Goal: Book appointment/travel/reservation

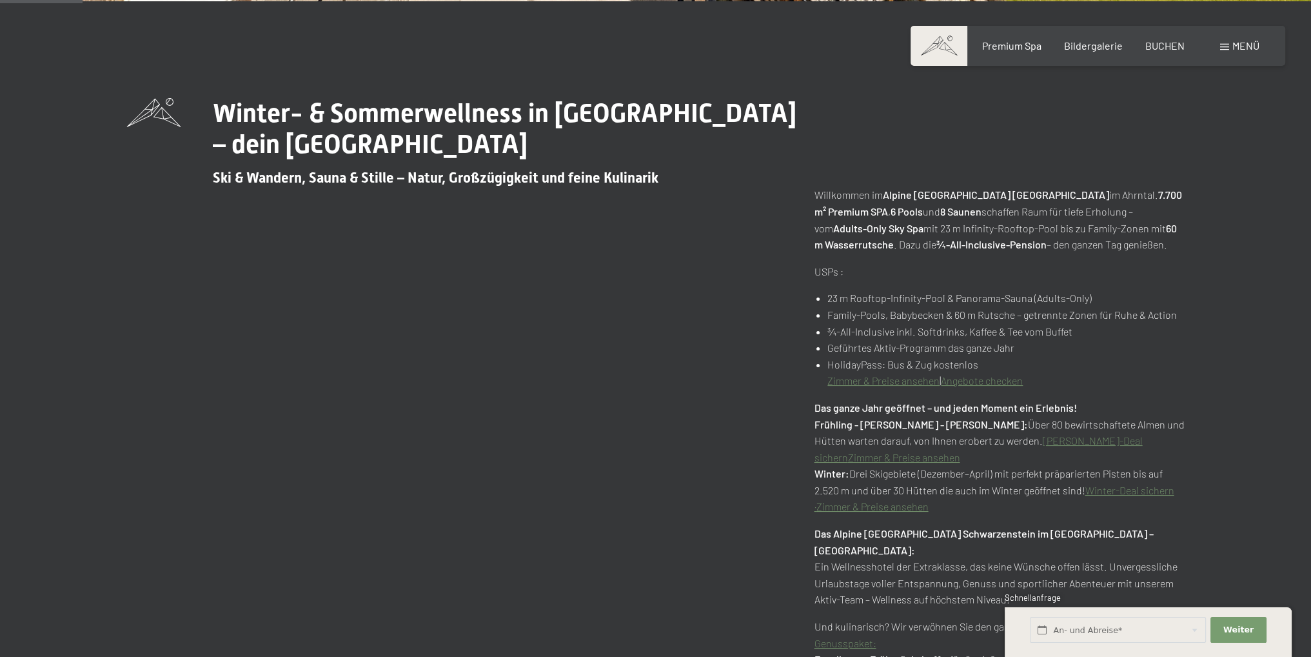
scroll to position [709, 0]
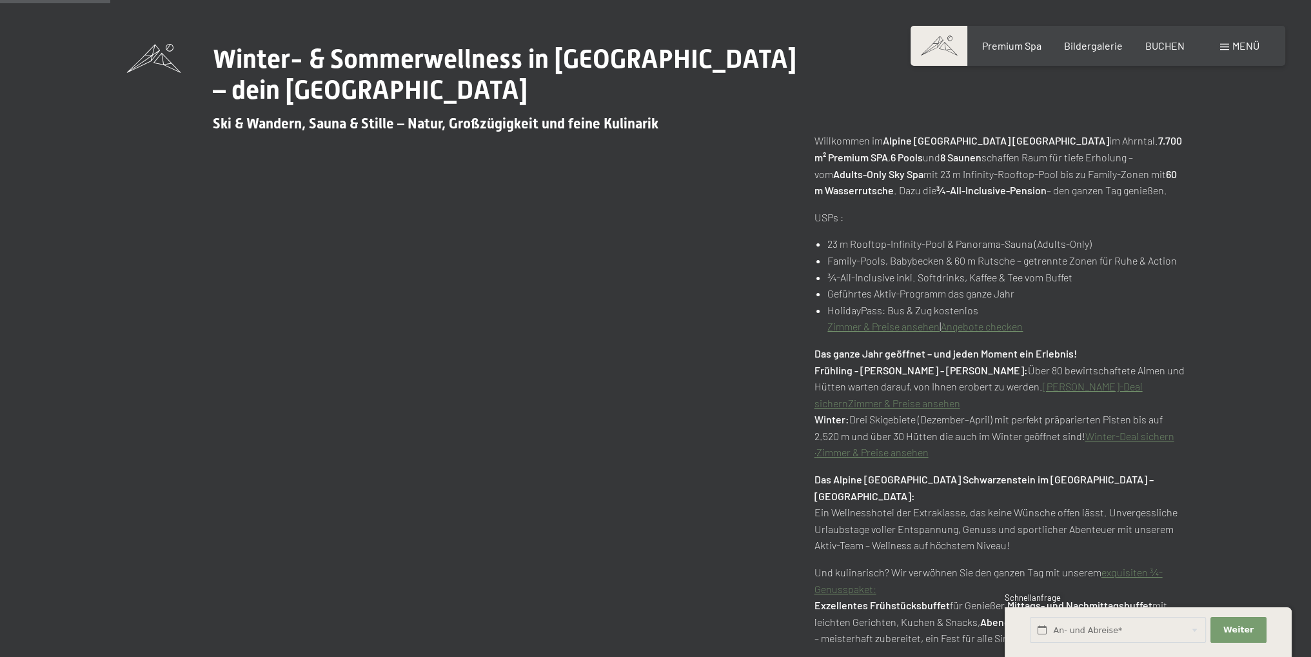
click at [1004, 324] on link "Angebote checken" at bounding box center [982, 326] width 82 height 12
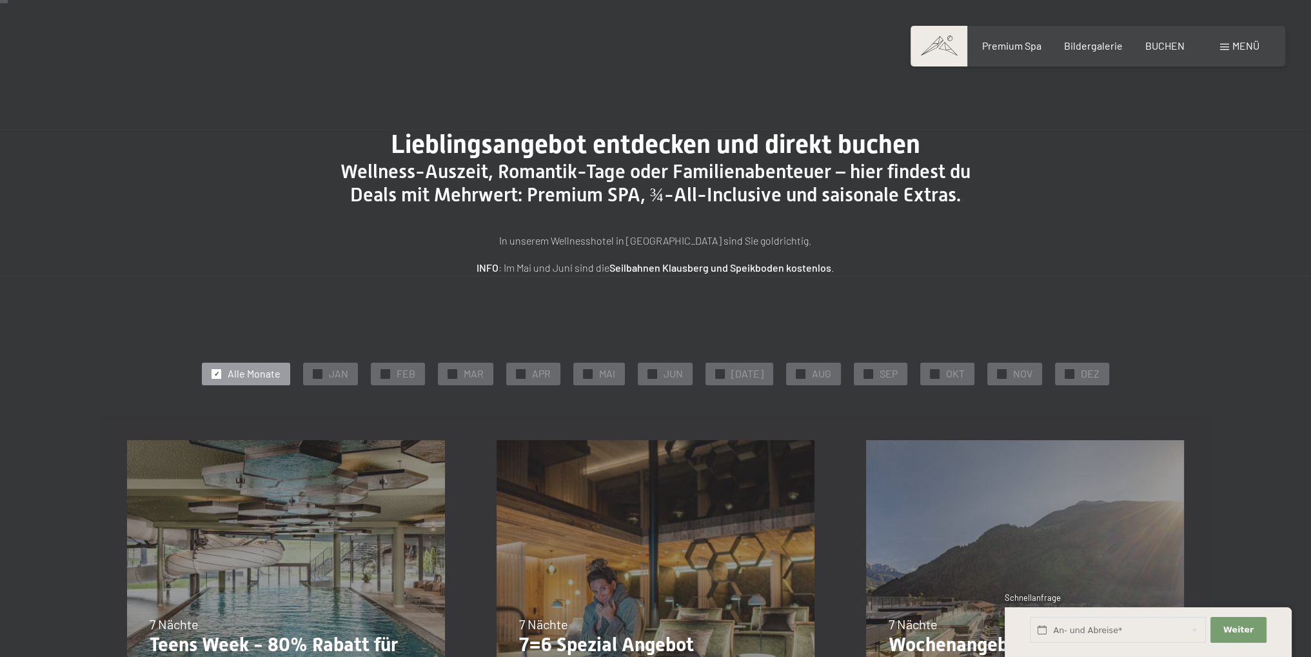
scroll to position [64, 0]
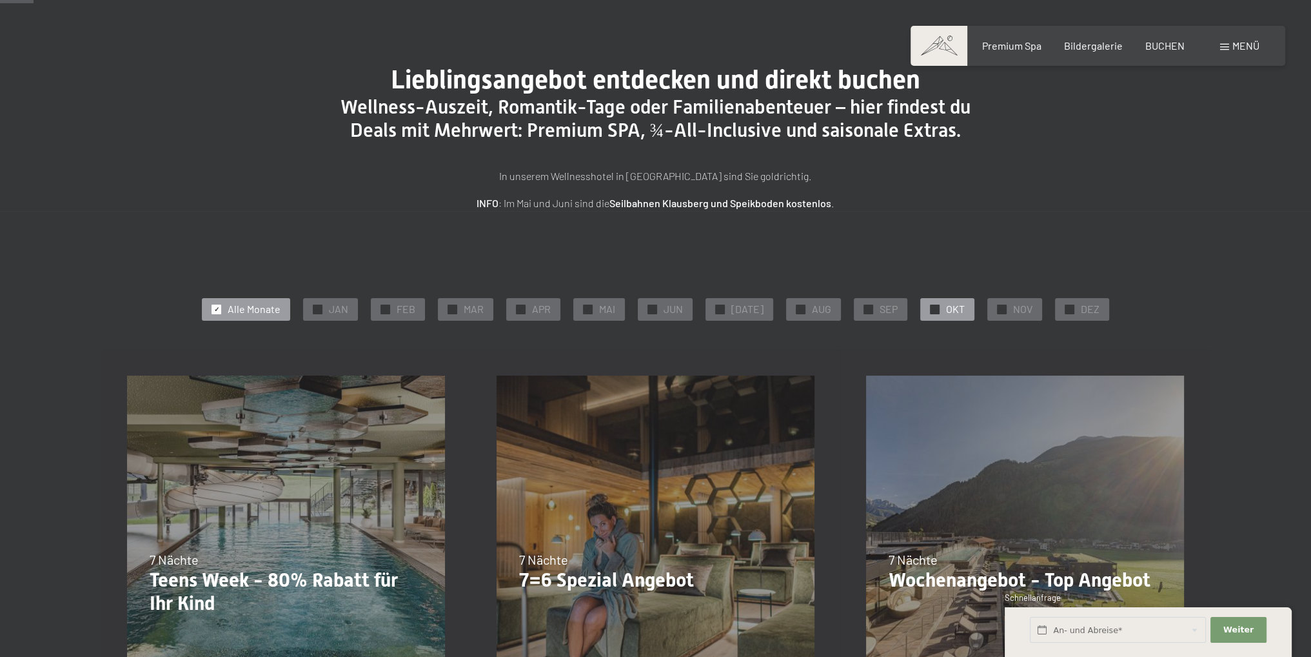
click at [947, 312] on span "OKT" at bounding box center [955, 309] width 19 height 14
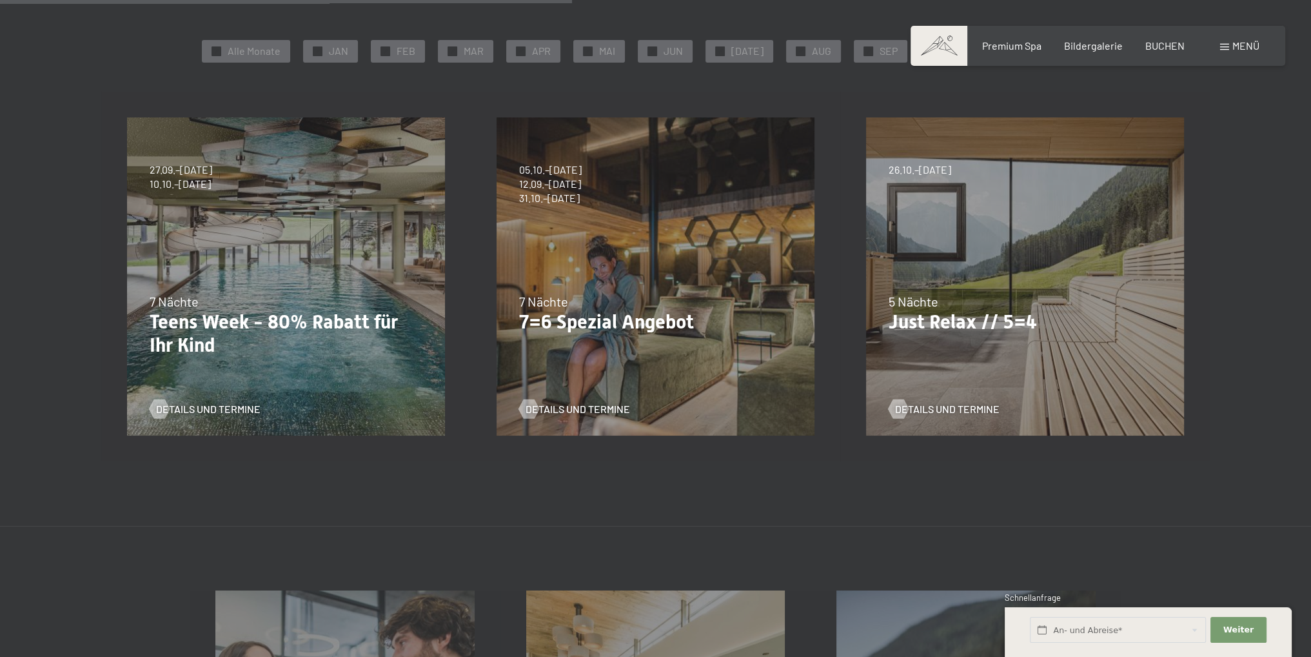
scroll to position [645, 0]
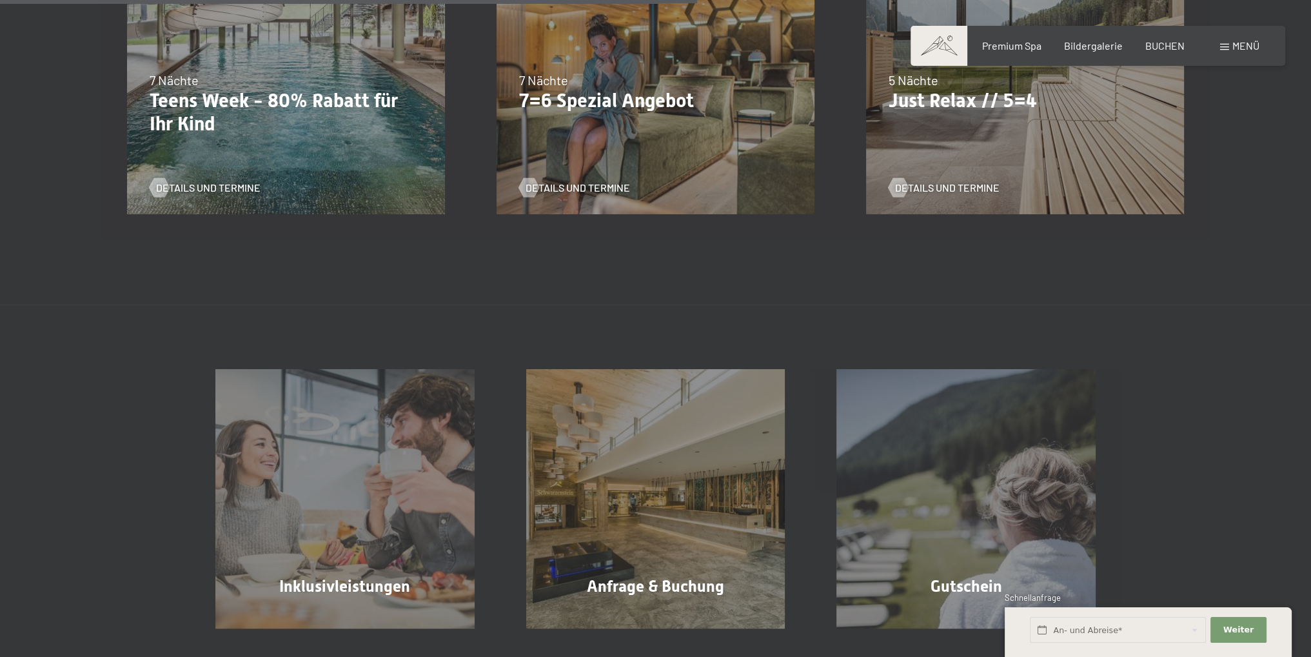
scroll to position [451, 0]
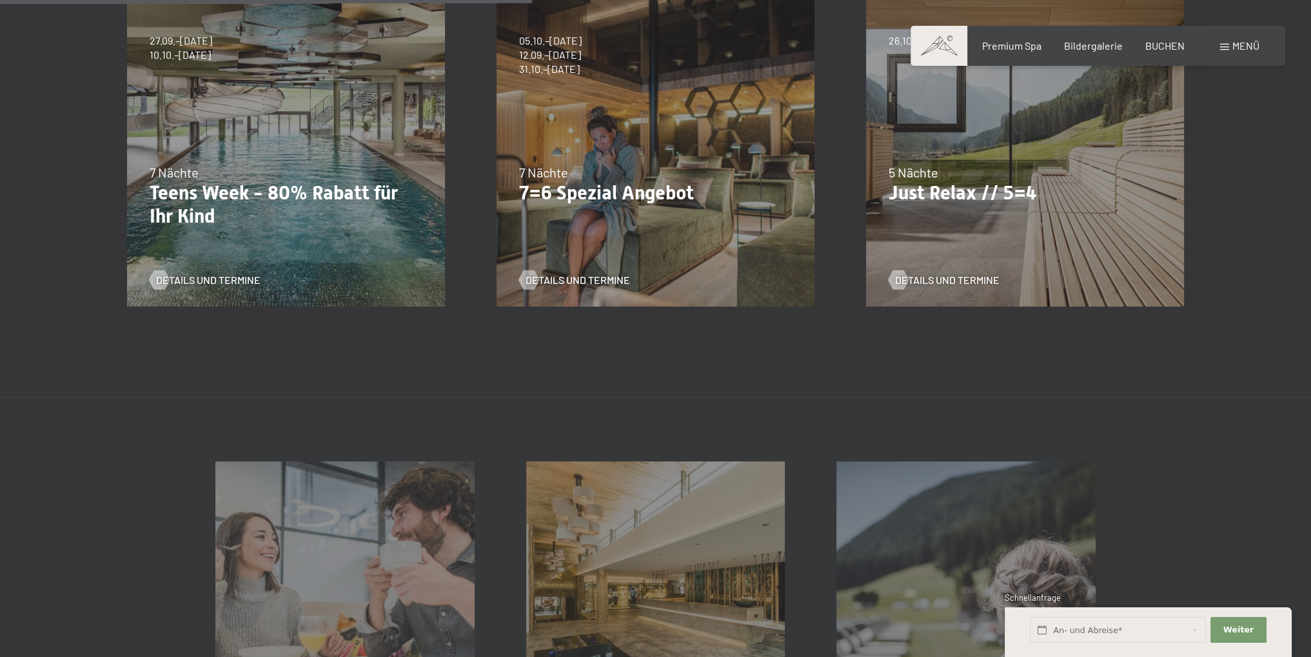
click at [1006, 217] on div "26.10.–31.10.2025 21.12.–26.12.2025 04.01.–23.01.2026 08.03.–27.03.2026 08.11.–…" at bounding box center [1025, 148] width 370 height 370
click at [962, 215] on div "26.10.–31.10.2025 21.12.–26.12.2025 04.01.–23.01.2026 08.03.–27.03.2026 08.11.–…" at bounding box center [1025, 148] width 370 height 370
click at [912, 286] on span "Details und Termine" at bounding box center [960, 280] width 104 height 14
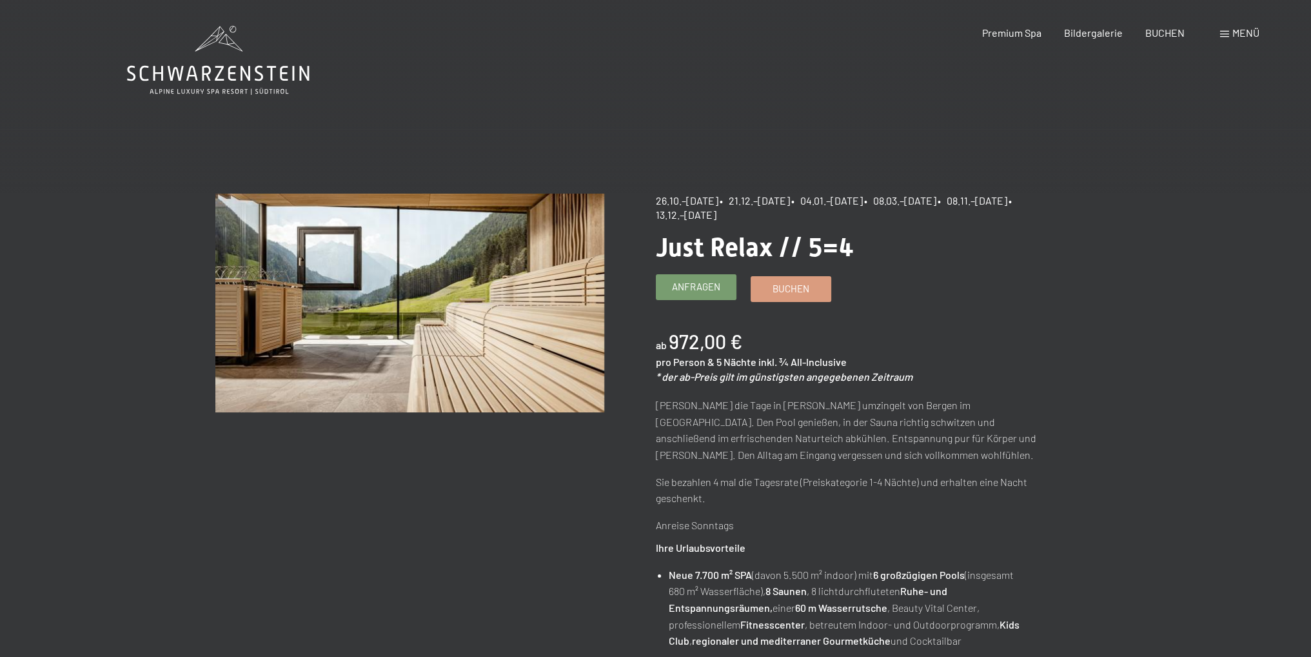
click at [716, 290] on span "Anfragen" at bounding box center [696, 287] width 48 height 14
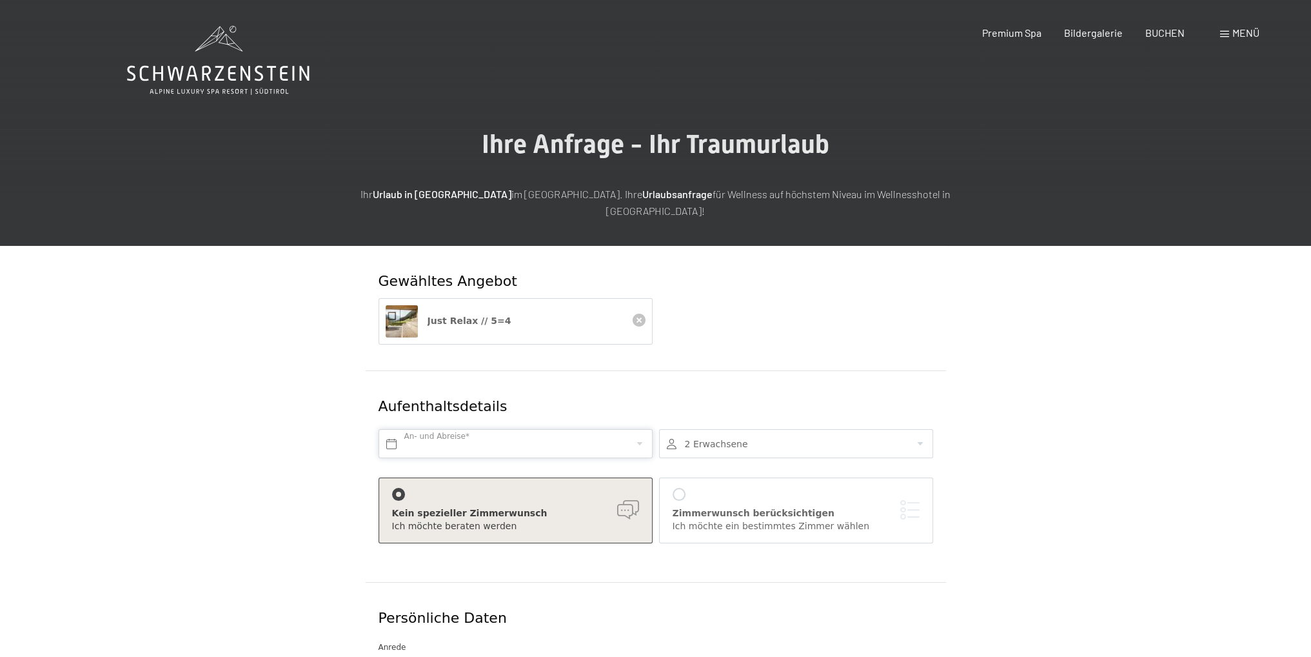
click at [516, 429] on input "text" at bounding box center [516, 443] width 274 height 29
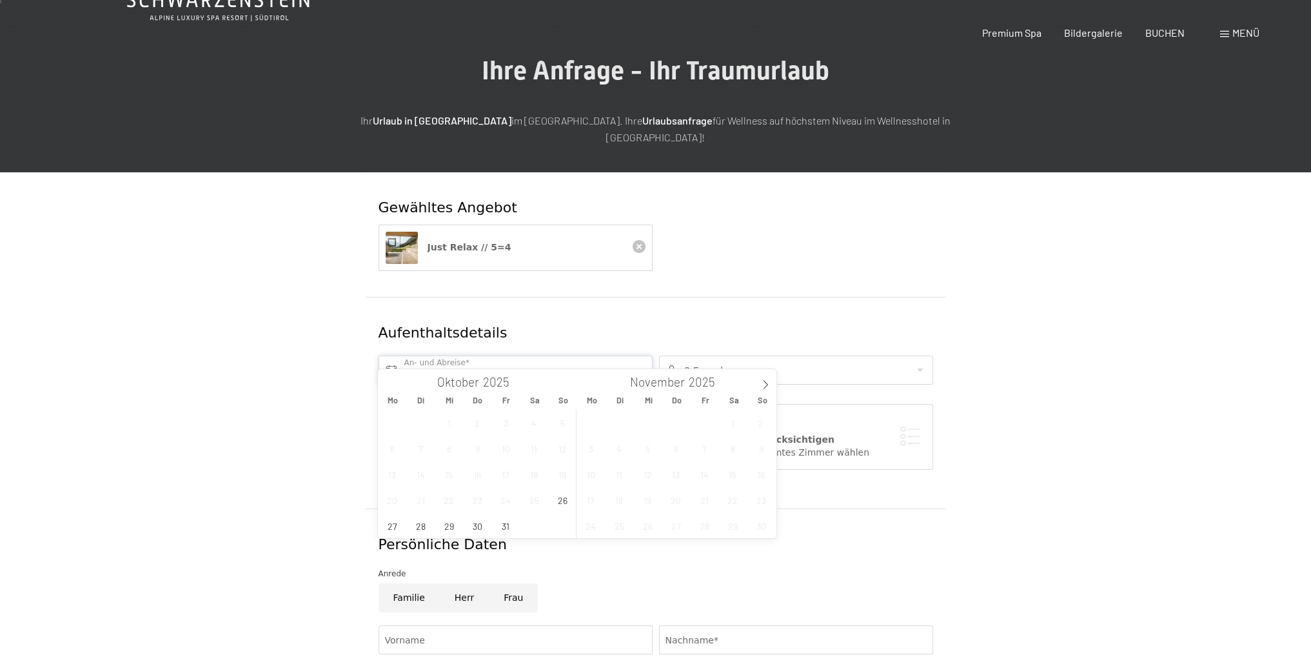
scroll to position [193, 0]
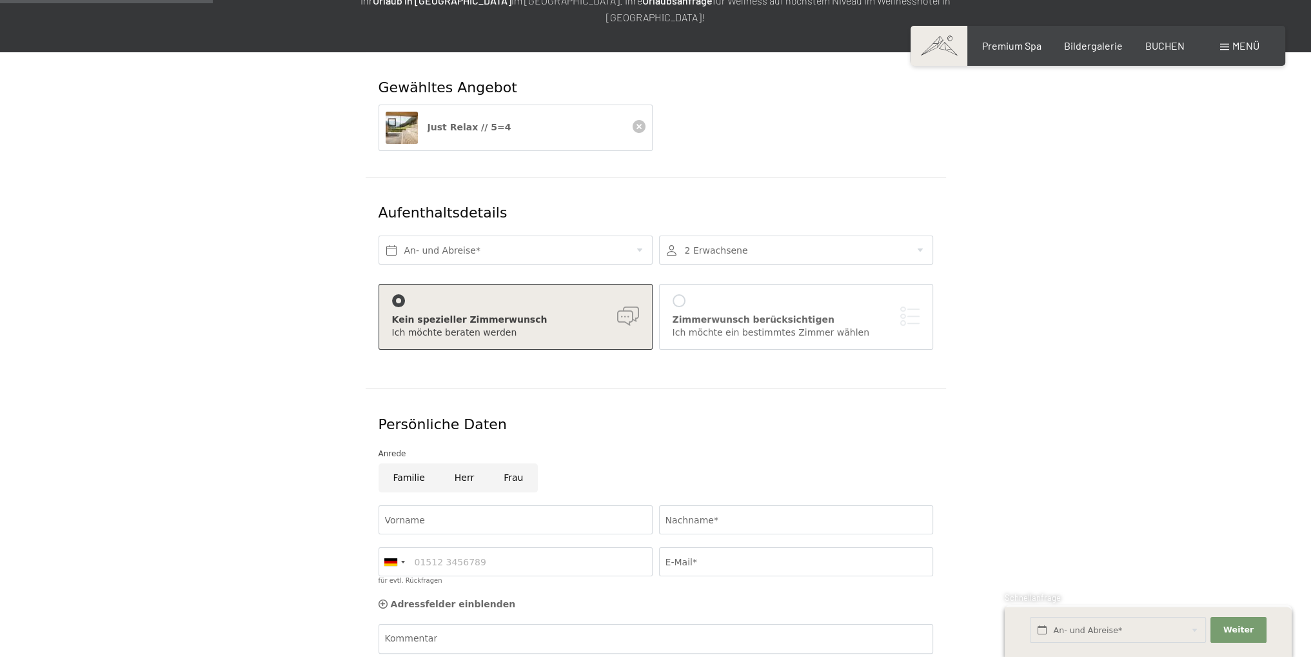
click at [1195, 388] on div "Gewähltes Angebot Just Relax // 5=4 Aufenthaltsdetails An- und Abreise* 2 Erwac…" at bounding box center [655, 431] width 1311 height 758
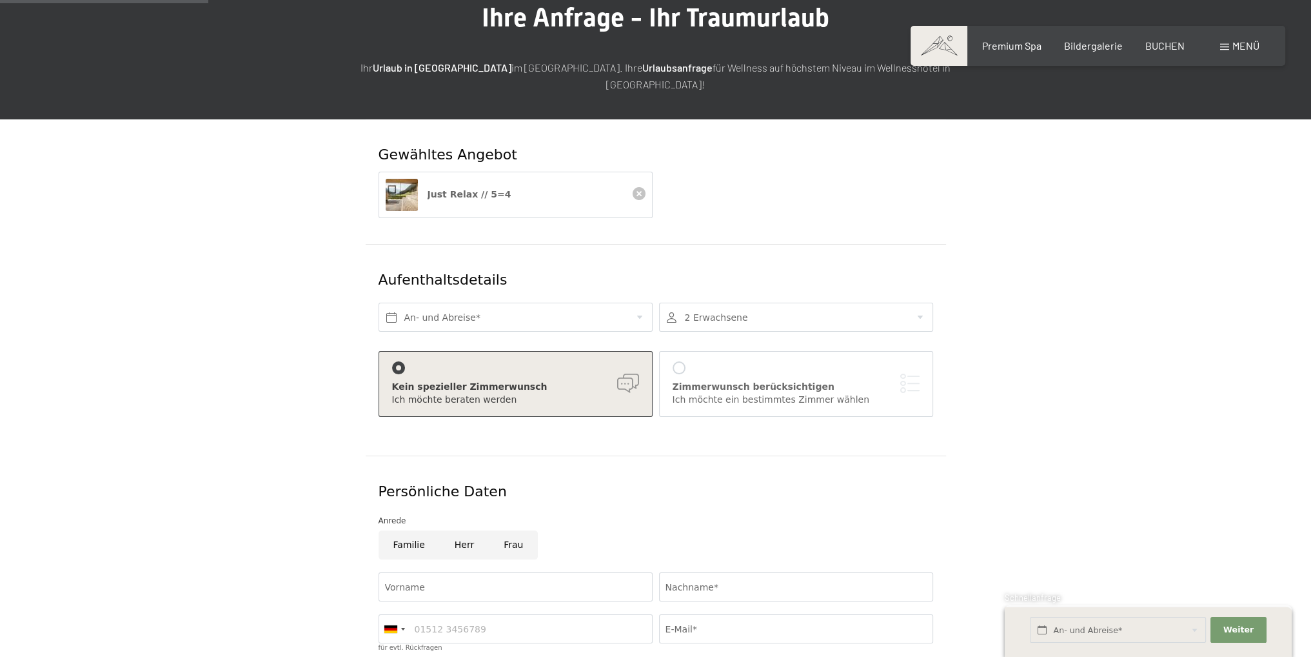
scroll to position [0, 0]
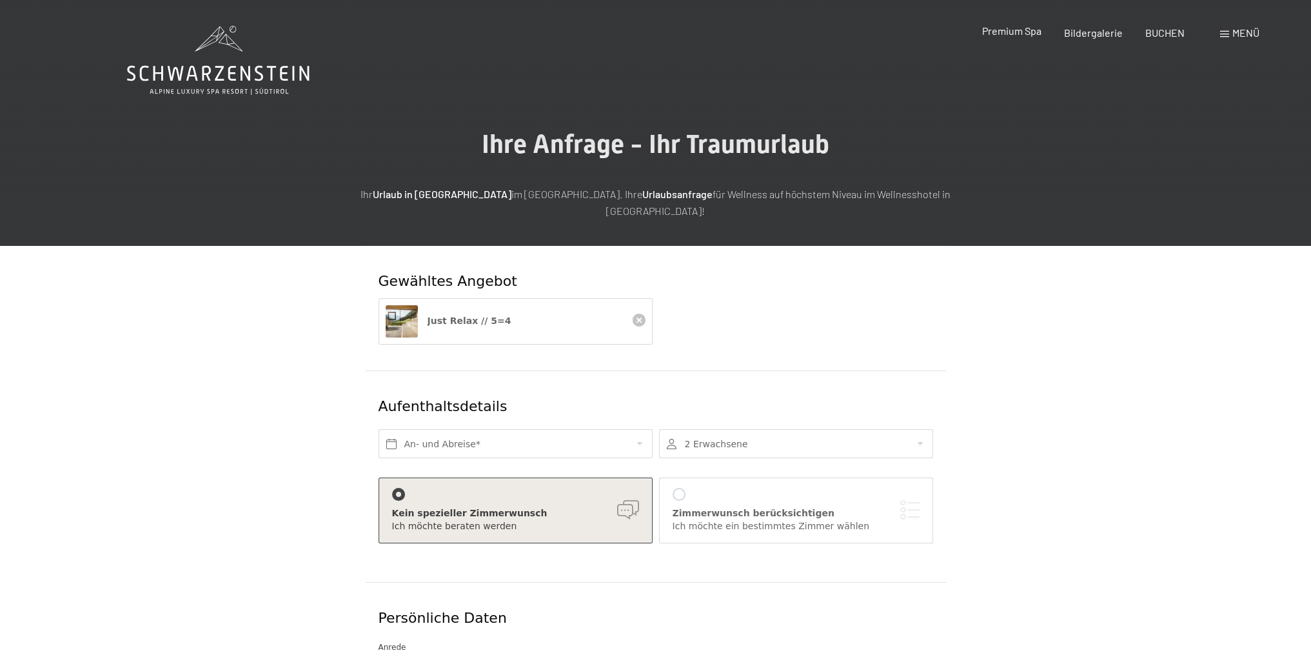
click at [1021, 31] on span "Premium Spa" at bounding box center [1011, 31] width 59 height 12
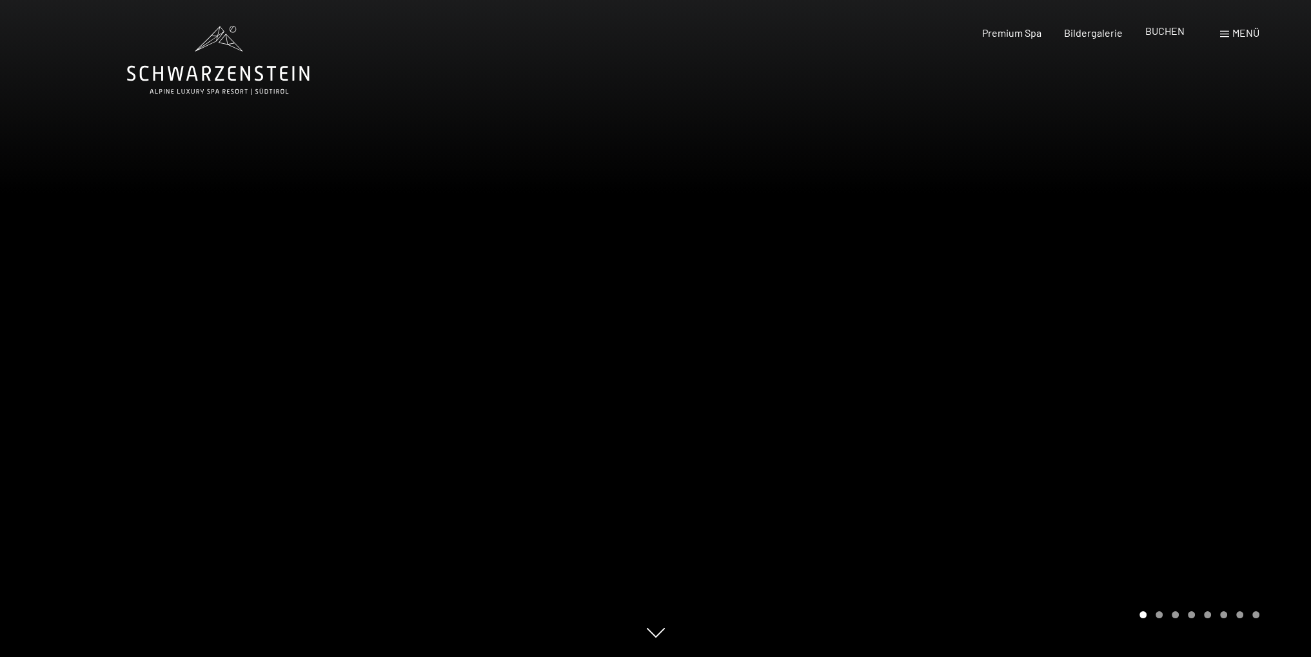
click at [1166, 37] on div "BUCHEN" at bounding box center [1164, 31] width 39 height 14
click at [1169, 32] on span "BUCHEN" at bounding box center [1164, 31] width 39 height 12
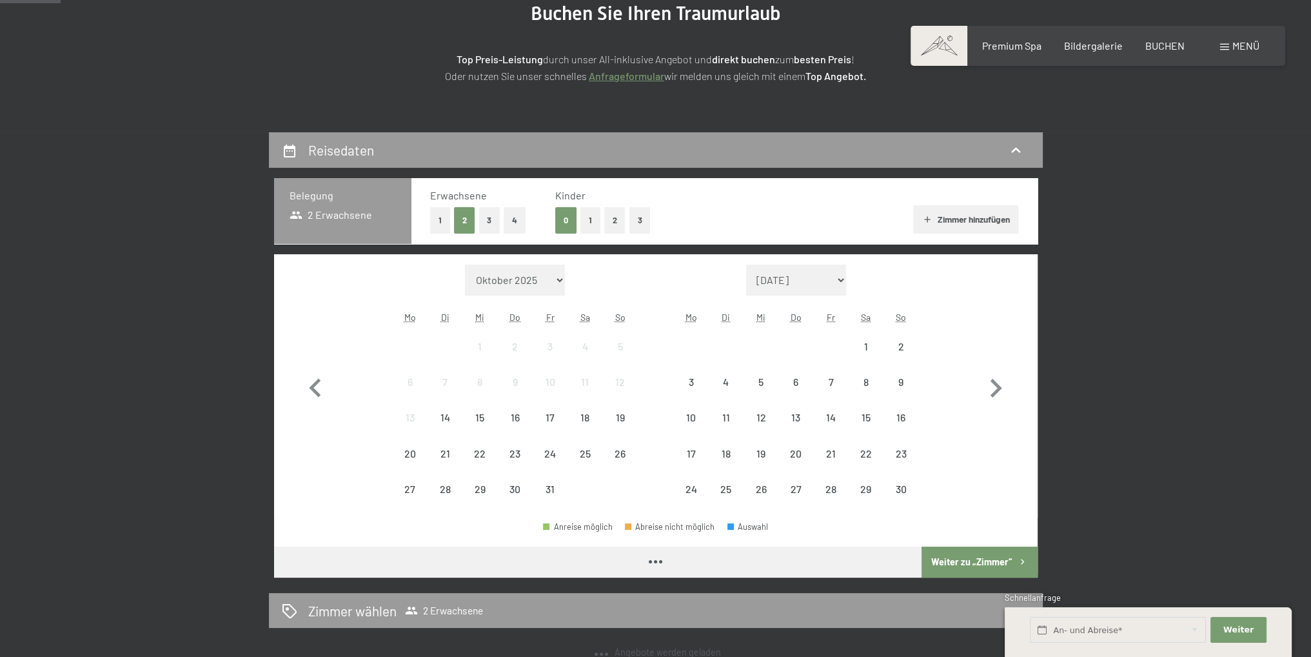
scroll to position [322, 0]
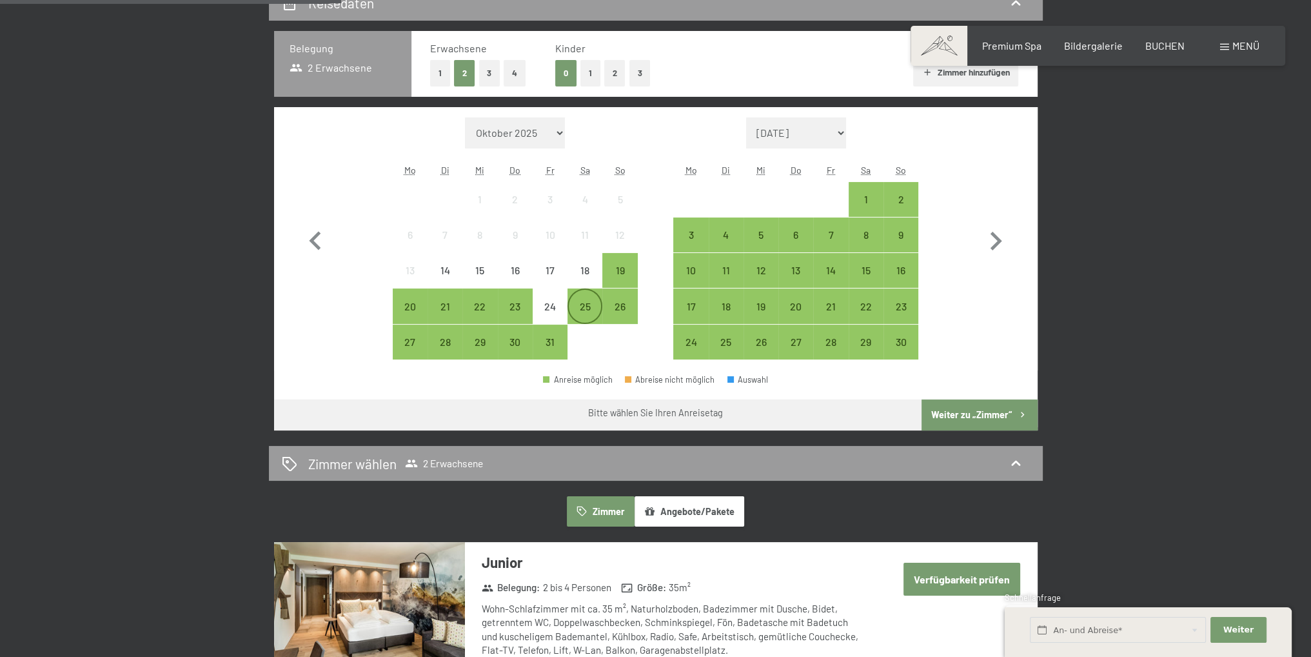
click at [592, 315] on div "25" at bounding box center [585, 317] width 32 height 32
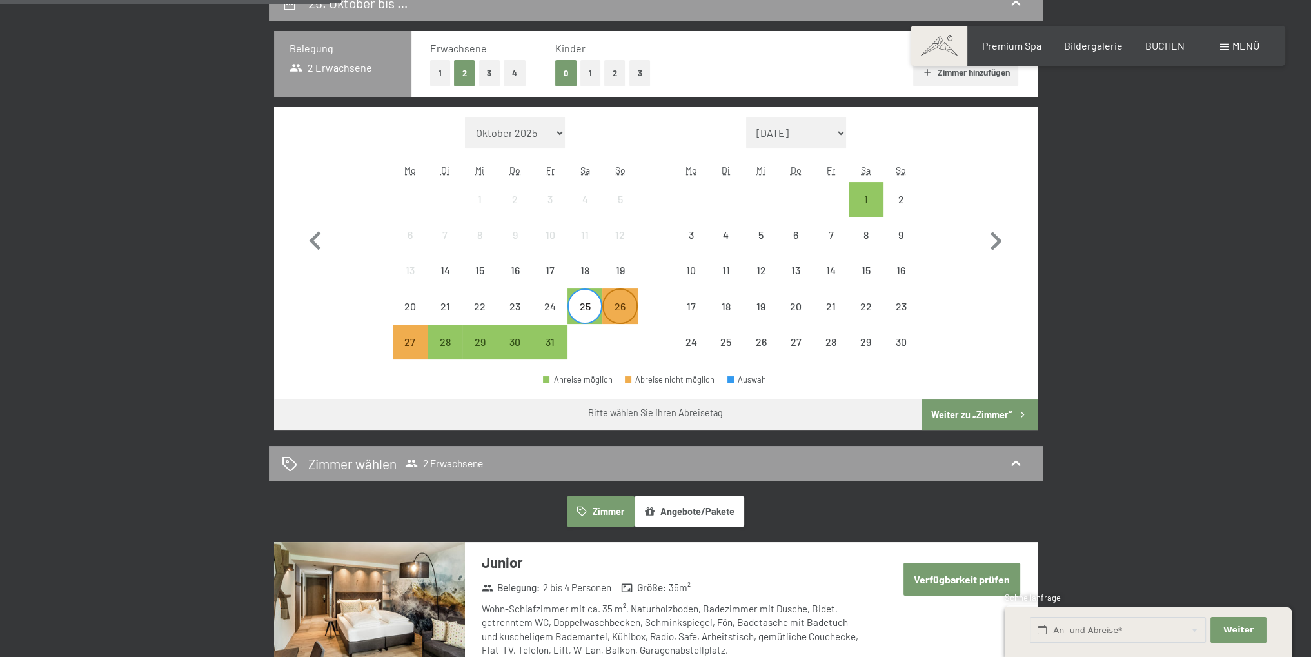
click at [619, 308] on div "26" at bounding box center [620, 317] width 32 height 32
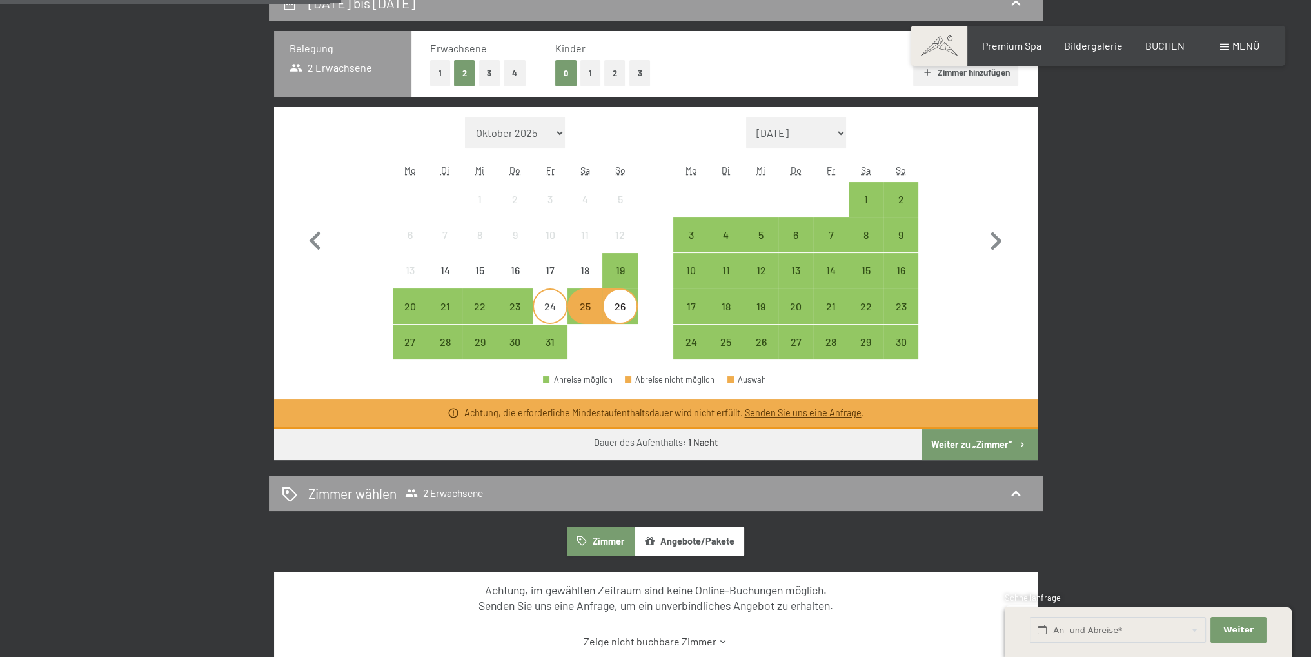
click at [564, 321] on div "24" at bounding box center [550, 317] width 32 height 32
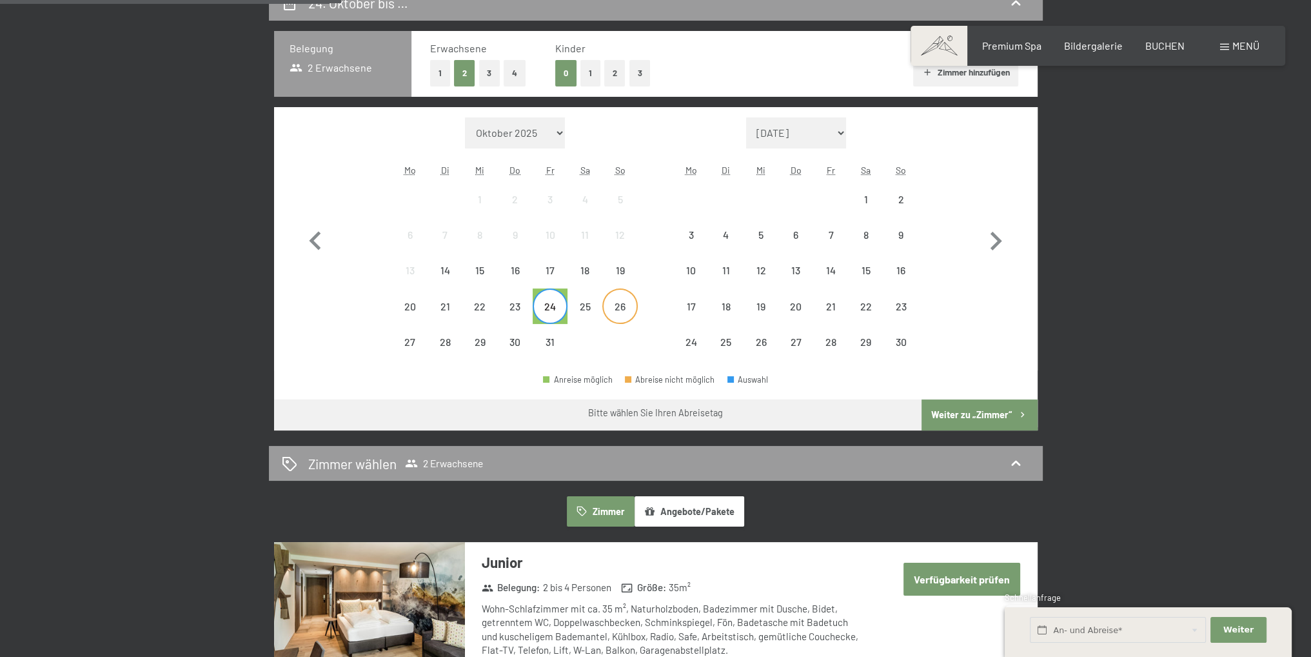
click at [624, 315] on div "26" at bounding box center [620, 317] width 32 height 32
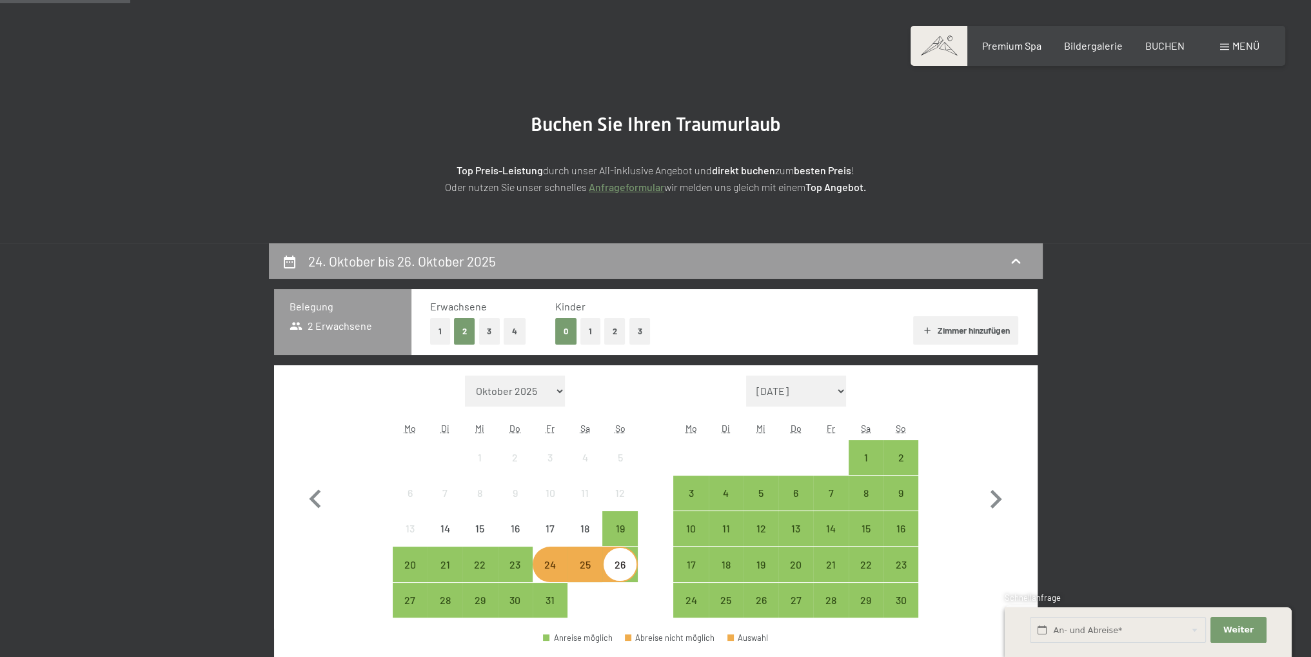
scroll to position [387, 0]
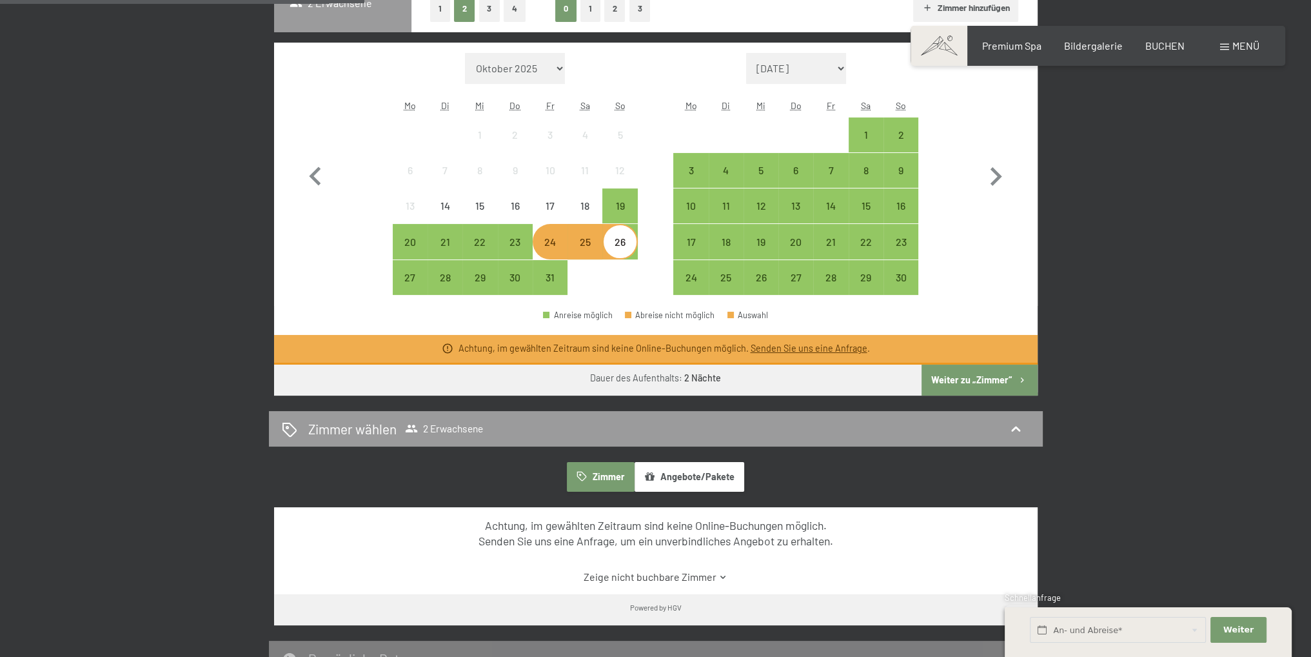
click at [938, 377] on button "Weiter zu „Zimmer“" at bounding box center [979, 379] width 115 height 31
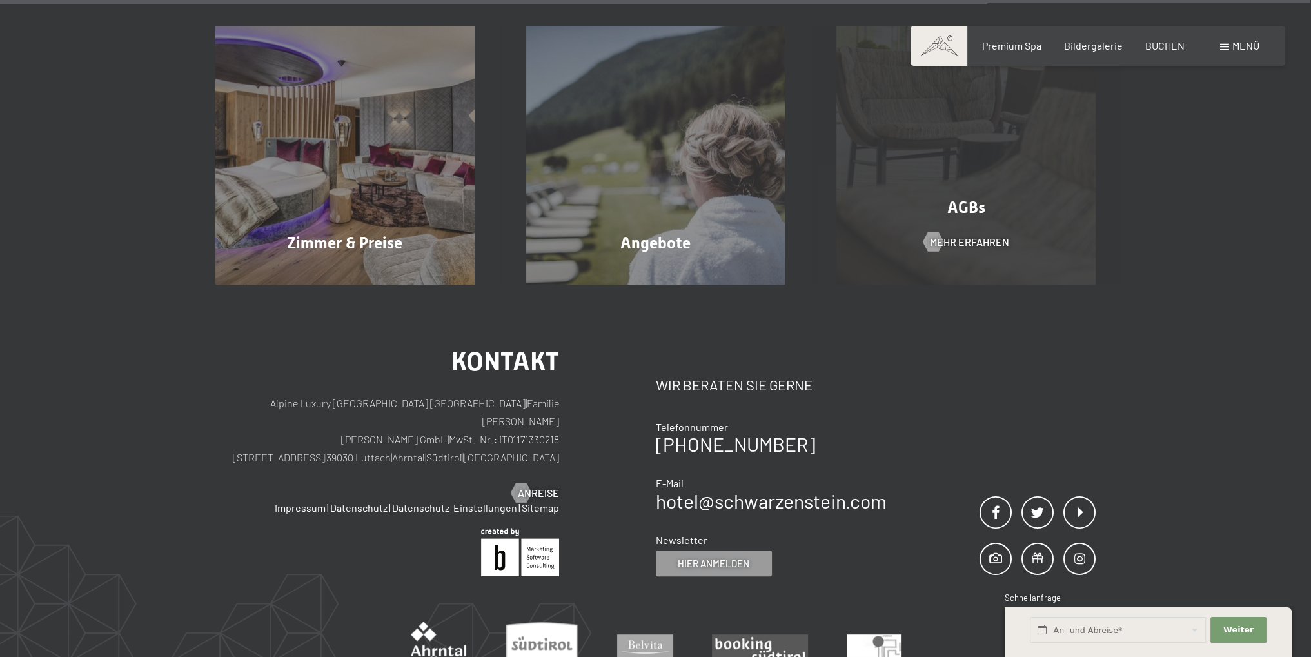
scroll to position [697, 0]
